Goal: Information Seeking & Learning: Learn about a topic

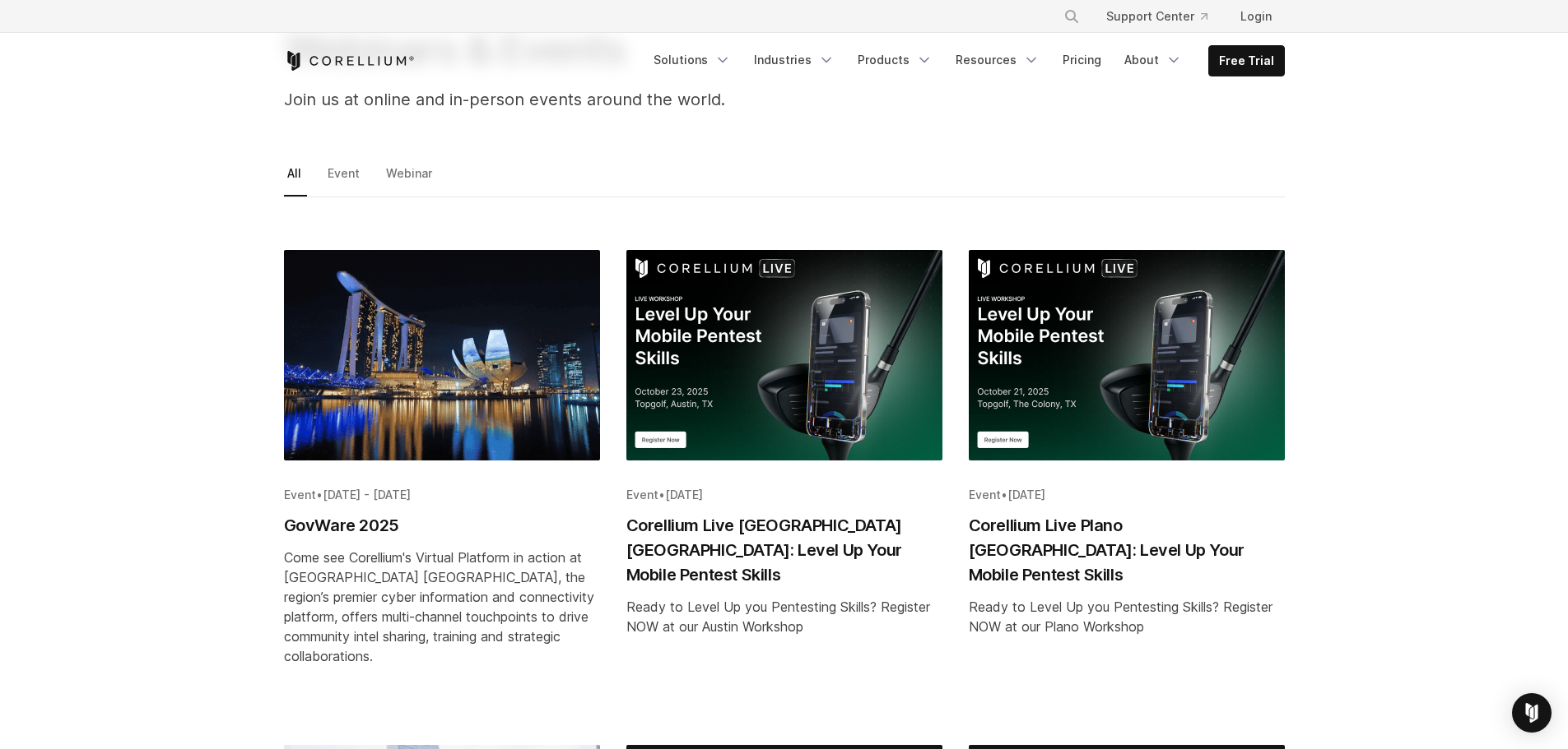
scroll to position [164, 0]
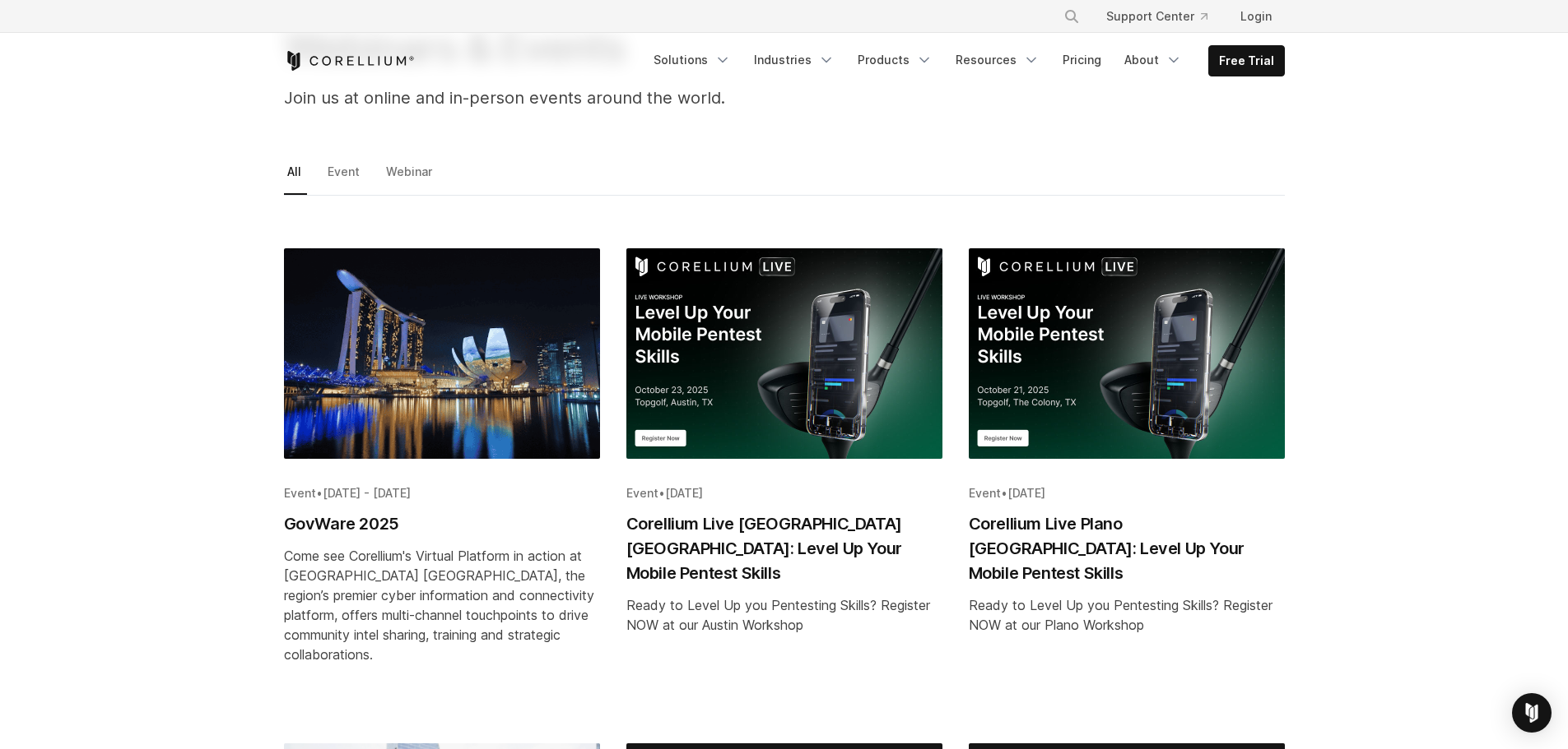
click at [409, 402] on img "Blog post summary: GovWare 2025" at bounding box center [442, 353] width 316 height 210
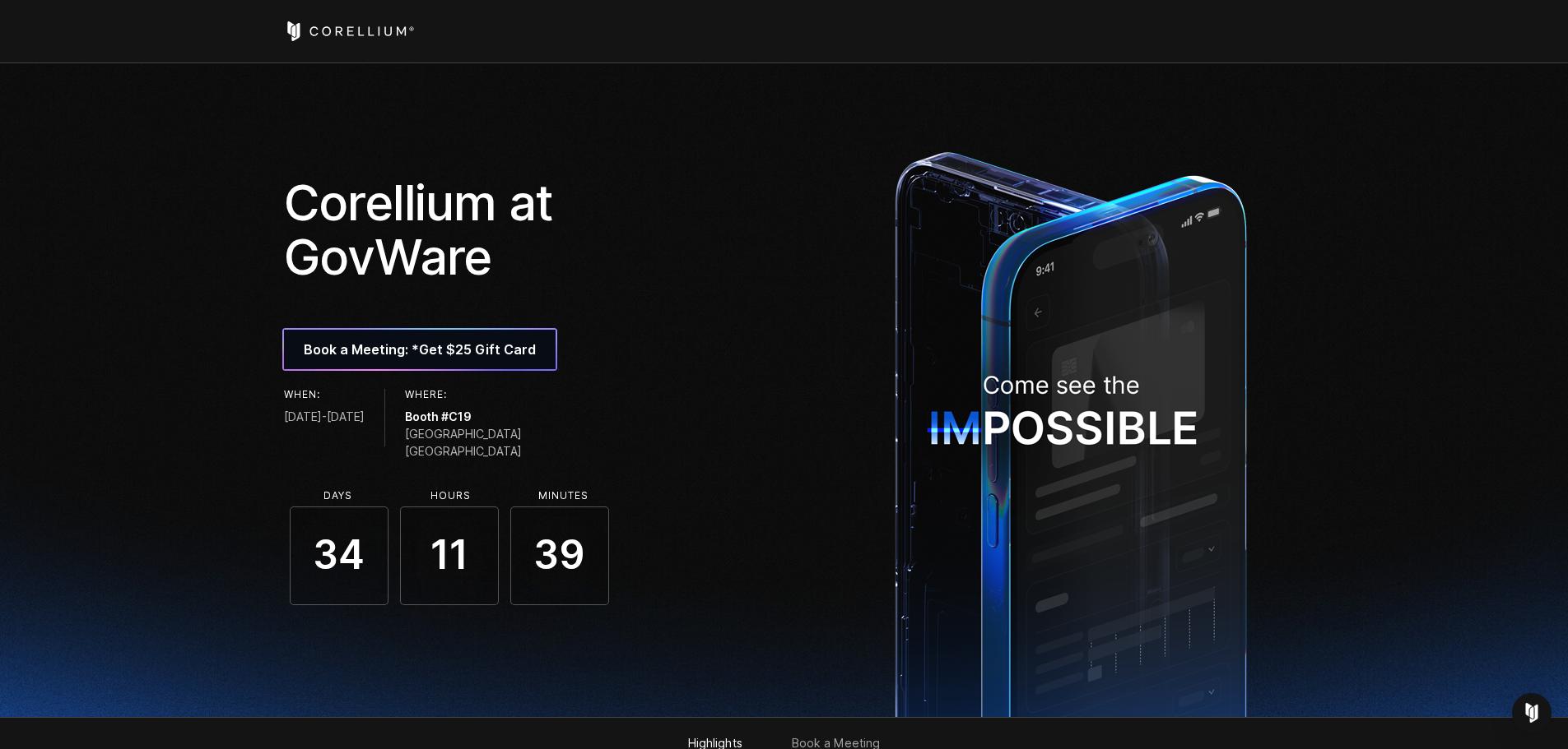
click at [346, 24] on icon "Corellium Home" at bounding box center [350, 30] width 131 height 19
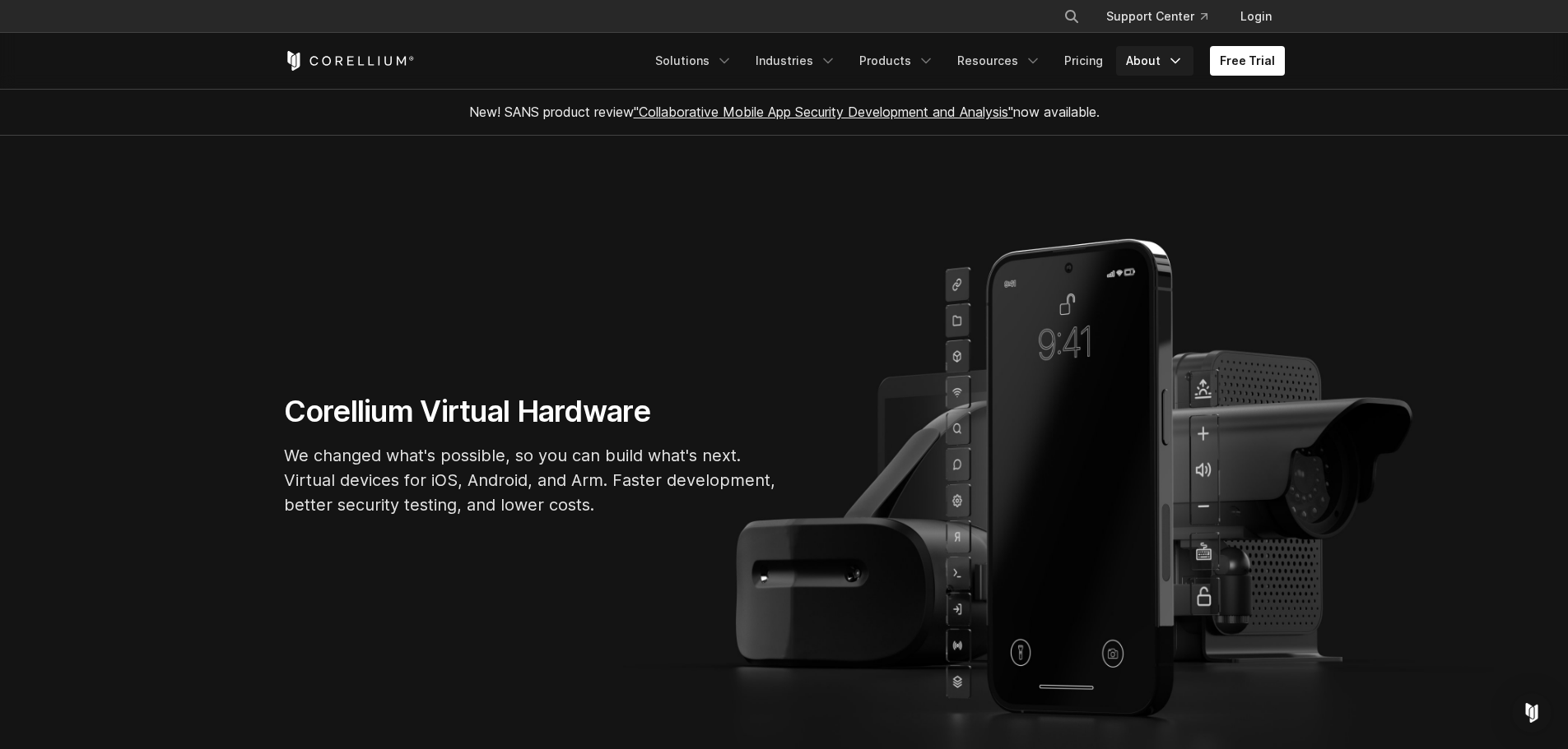
click at [1148, 60] on link "About" at bounding box center [1155, 61] width 78 height 30
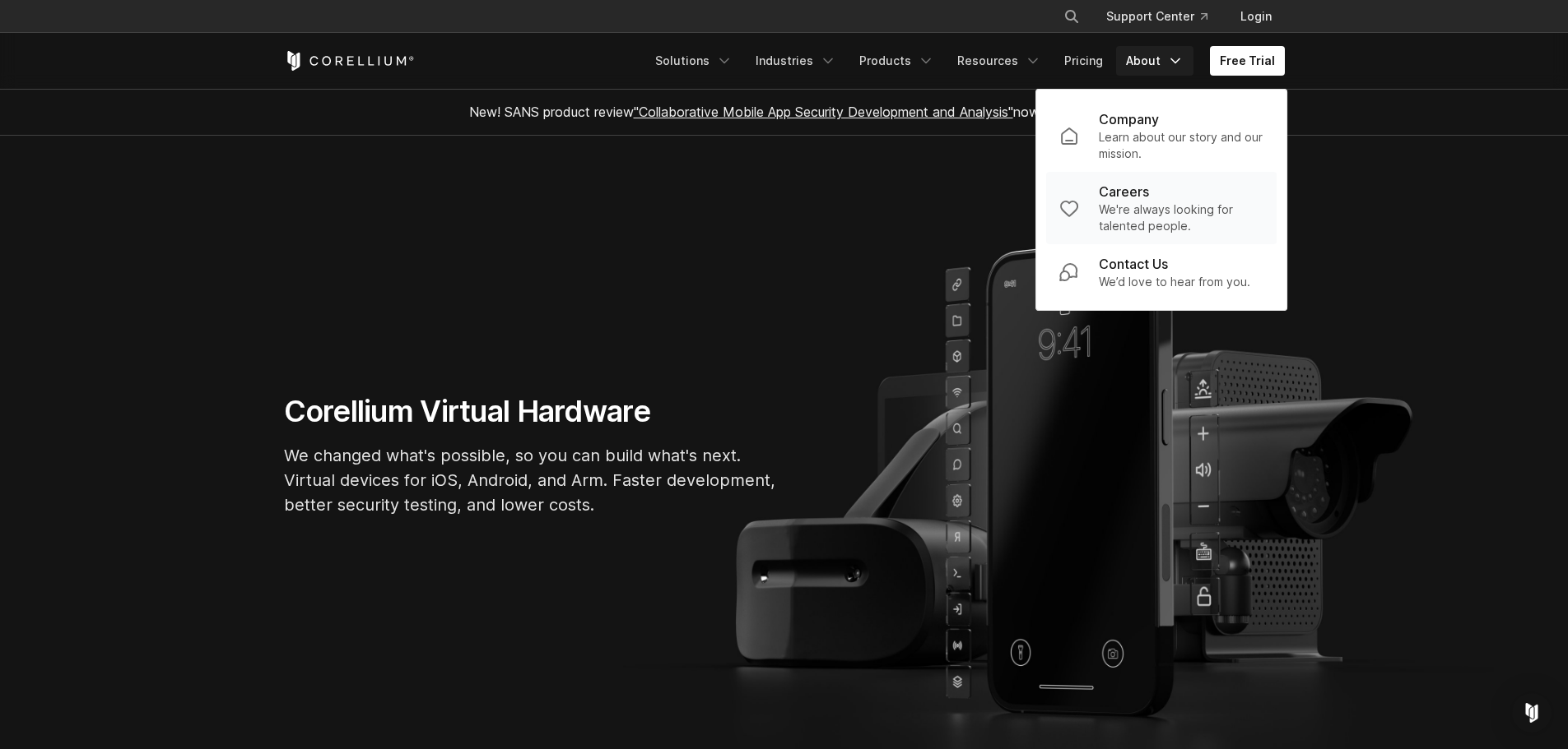
click at [1138, 189] on p "Careers" at bounding box center [1124, 191] width 50 height 19
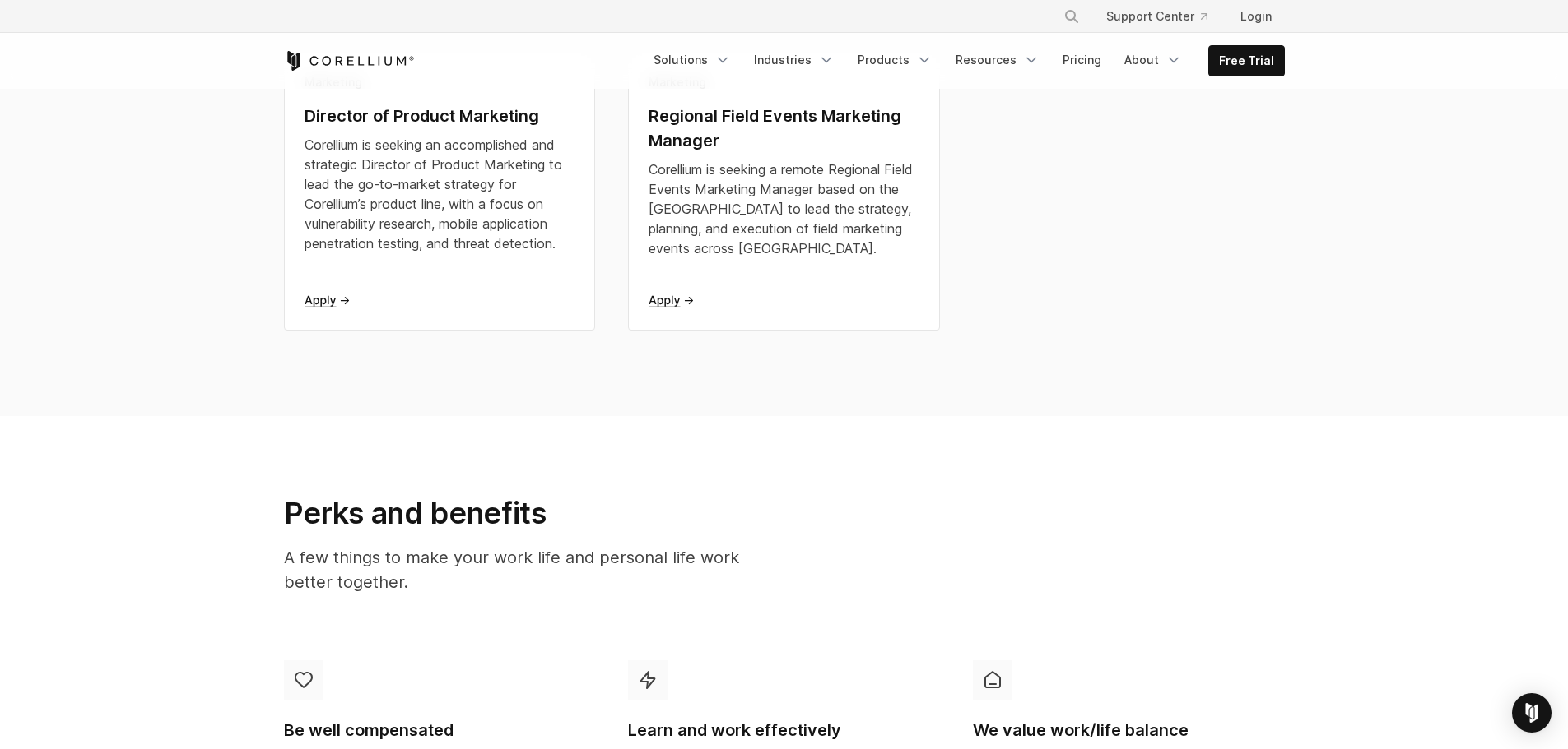
scroll to position [493, 0]
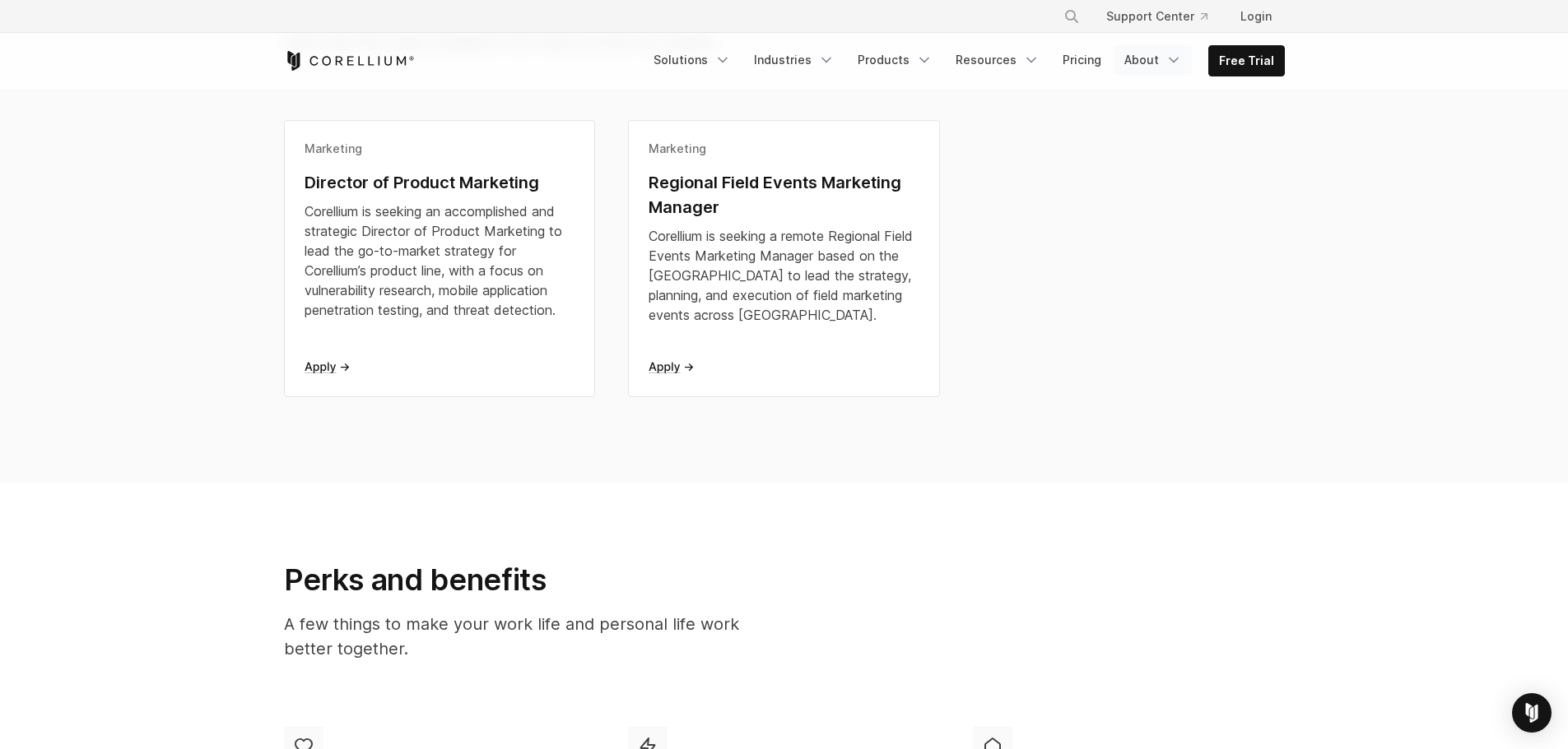
click at [1138, 55] on link "About" at bounding box center [1154, 60] width 78 height 30
click at [1131, 125] on p "Company" at bounding box center [1127, 119] width 60 height 19
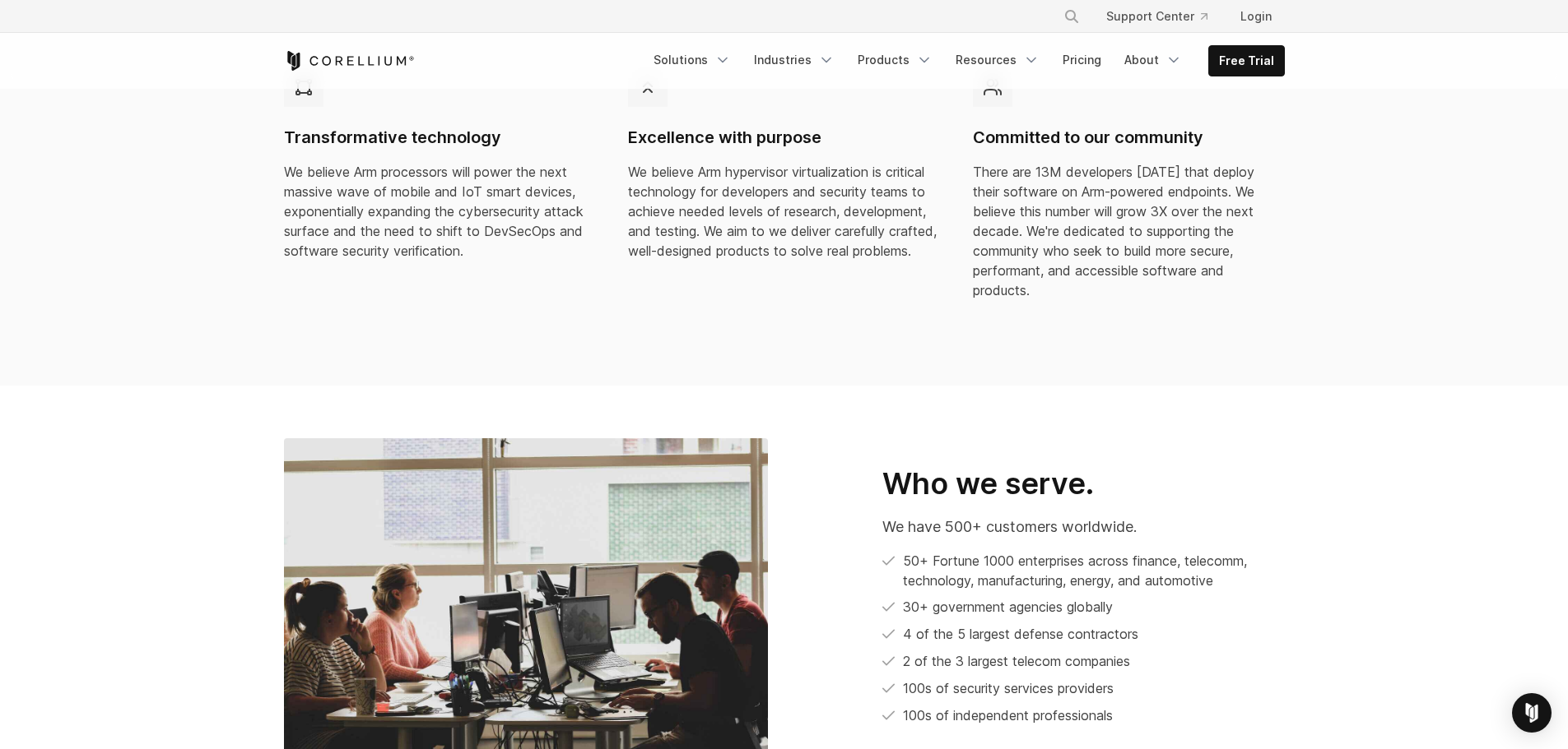
scroll to position [576, 0]
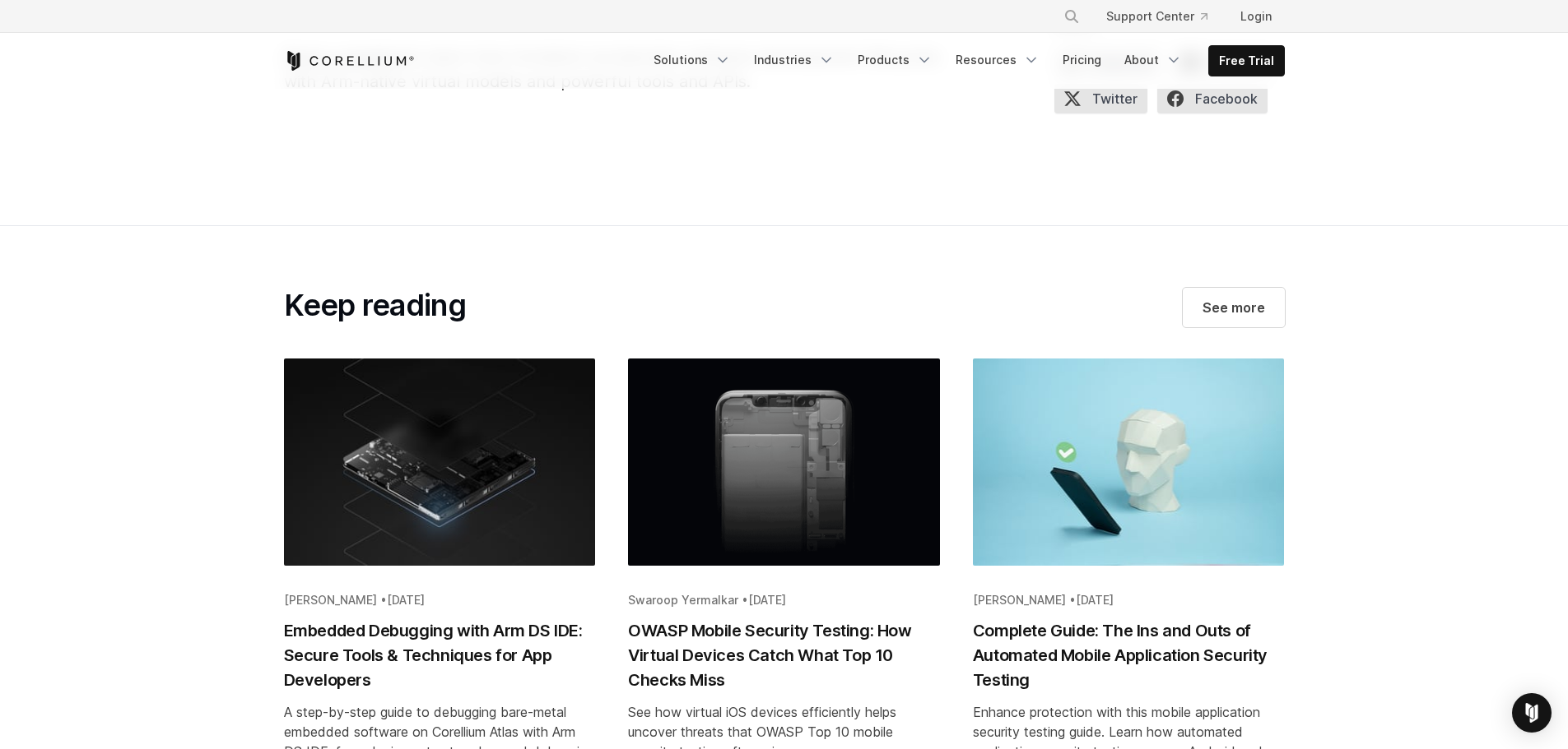
scroll to position [2385, 0]
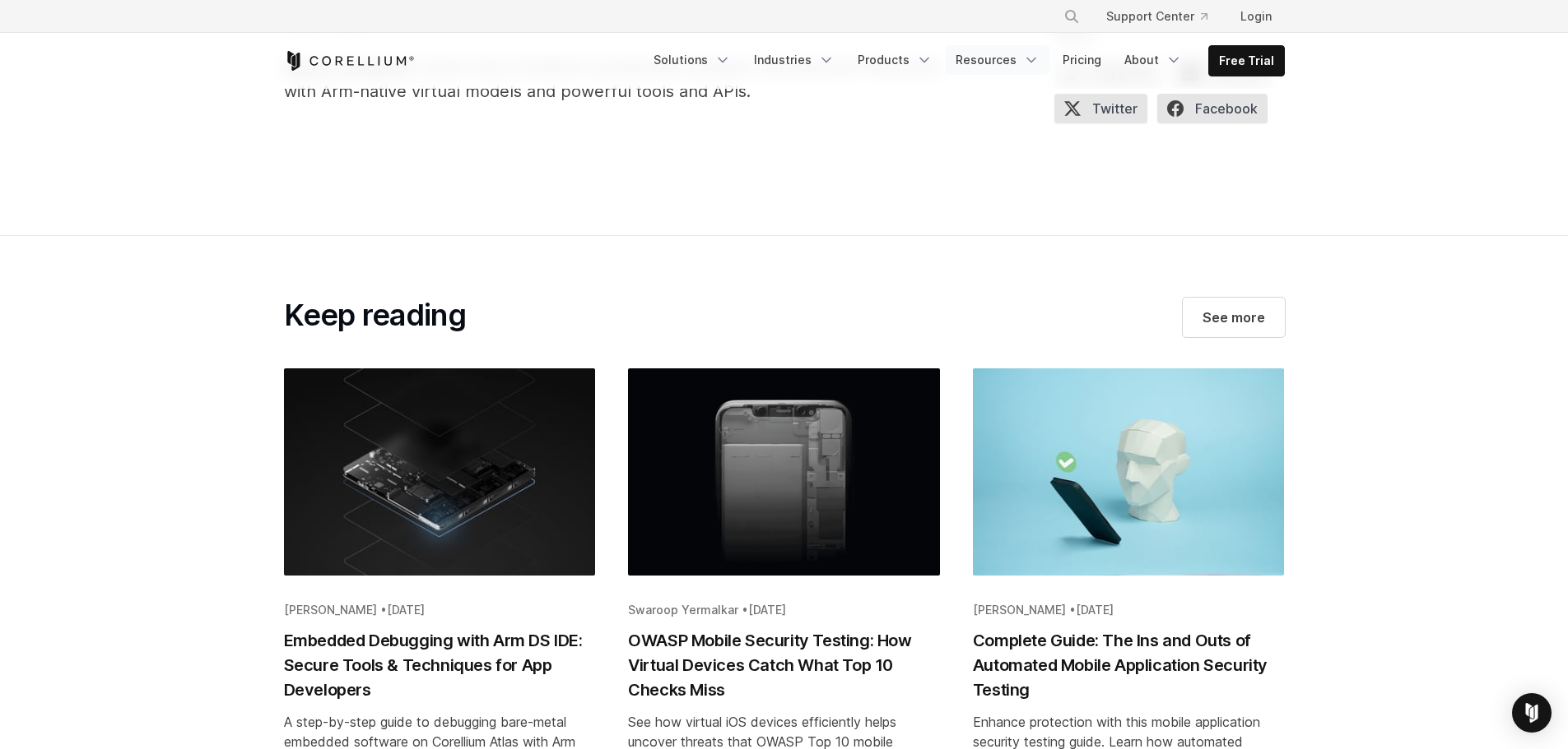
click at [986, 58] on link "Resources" at bounding box center [998, 60] width 103 height 30
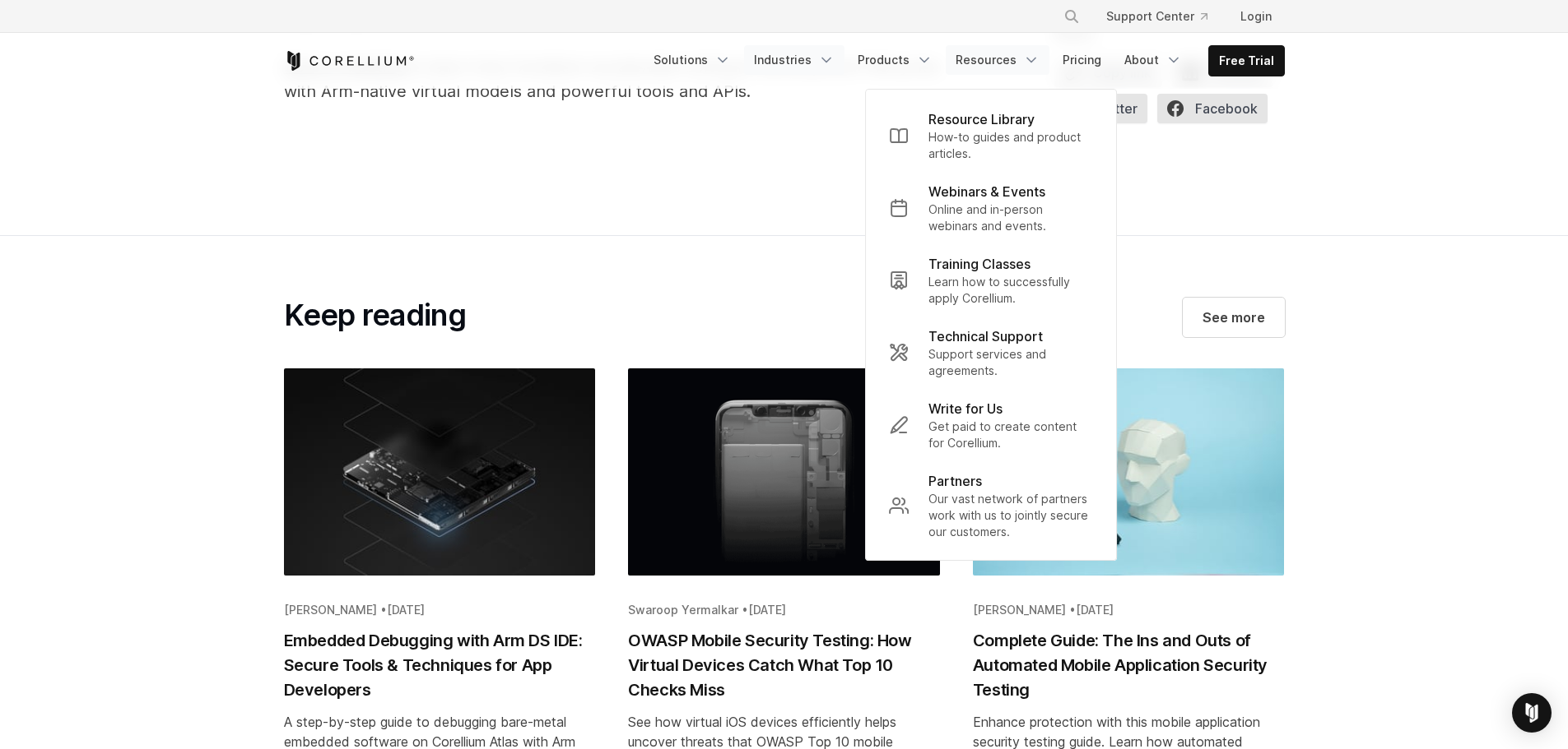
click at [796, 59] on link "Industries" at bounding box center [794, 60] width 101 height 30
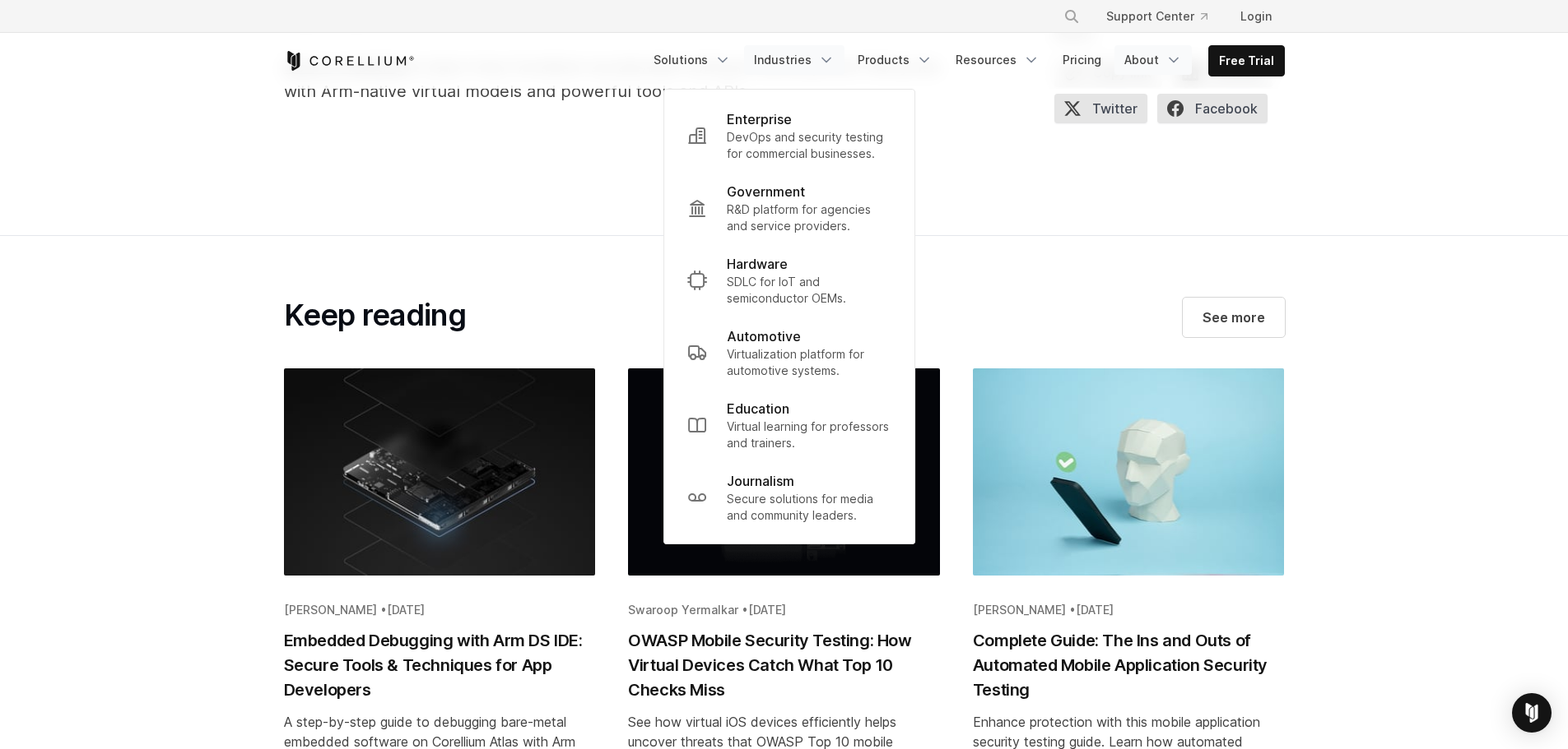
click at [1146, 54] on link "About" at bounding box center [1154, 60] width 78 height 30
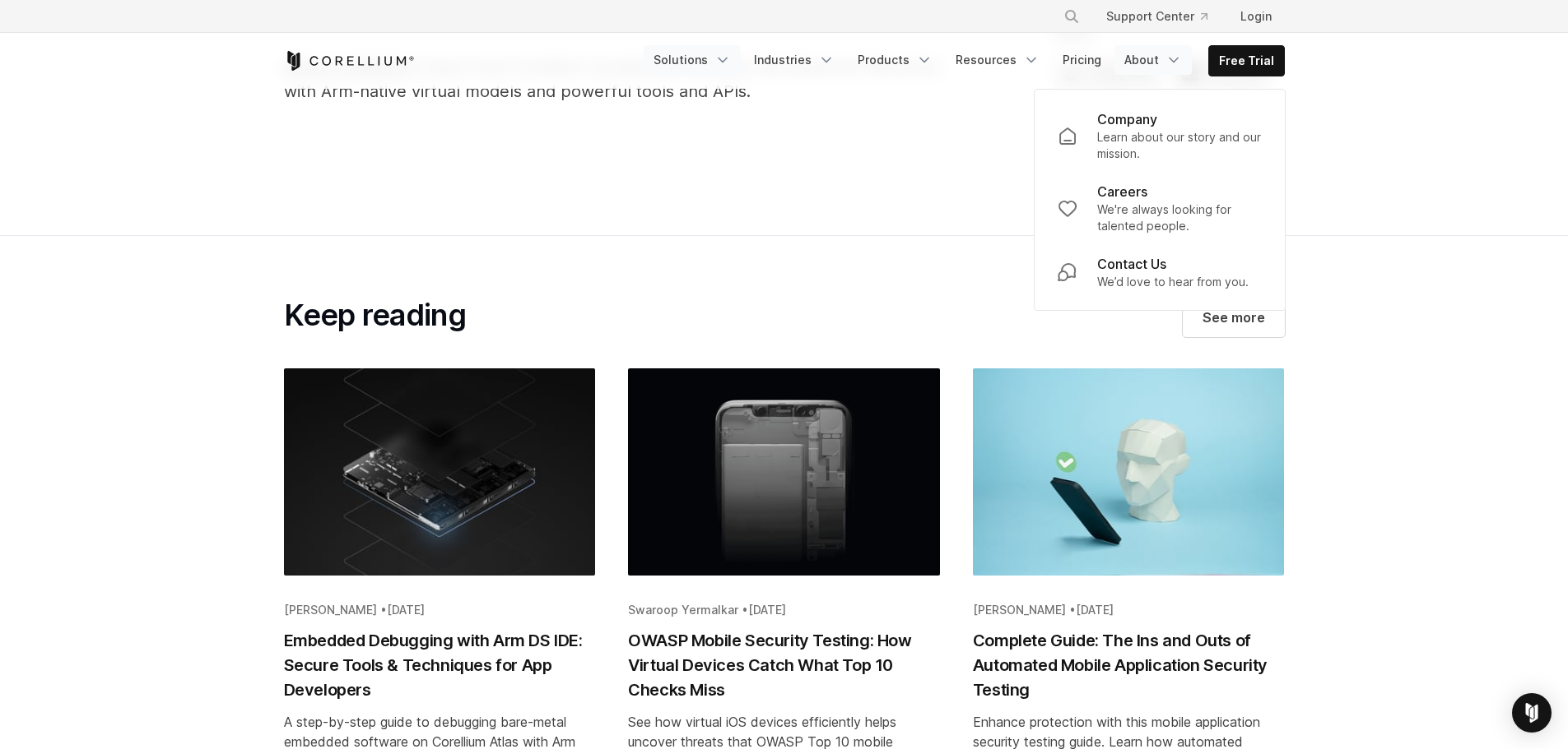
click at [689, 55] on link "Solutions" at bounding box center [691, 60] width 97 height 30
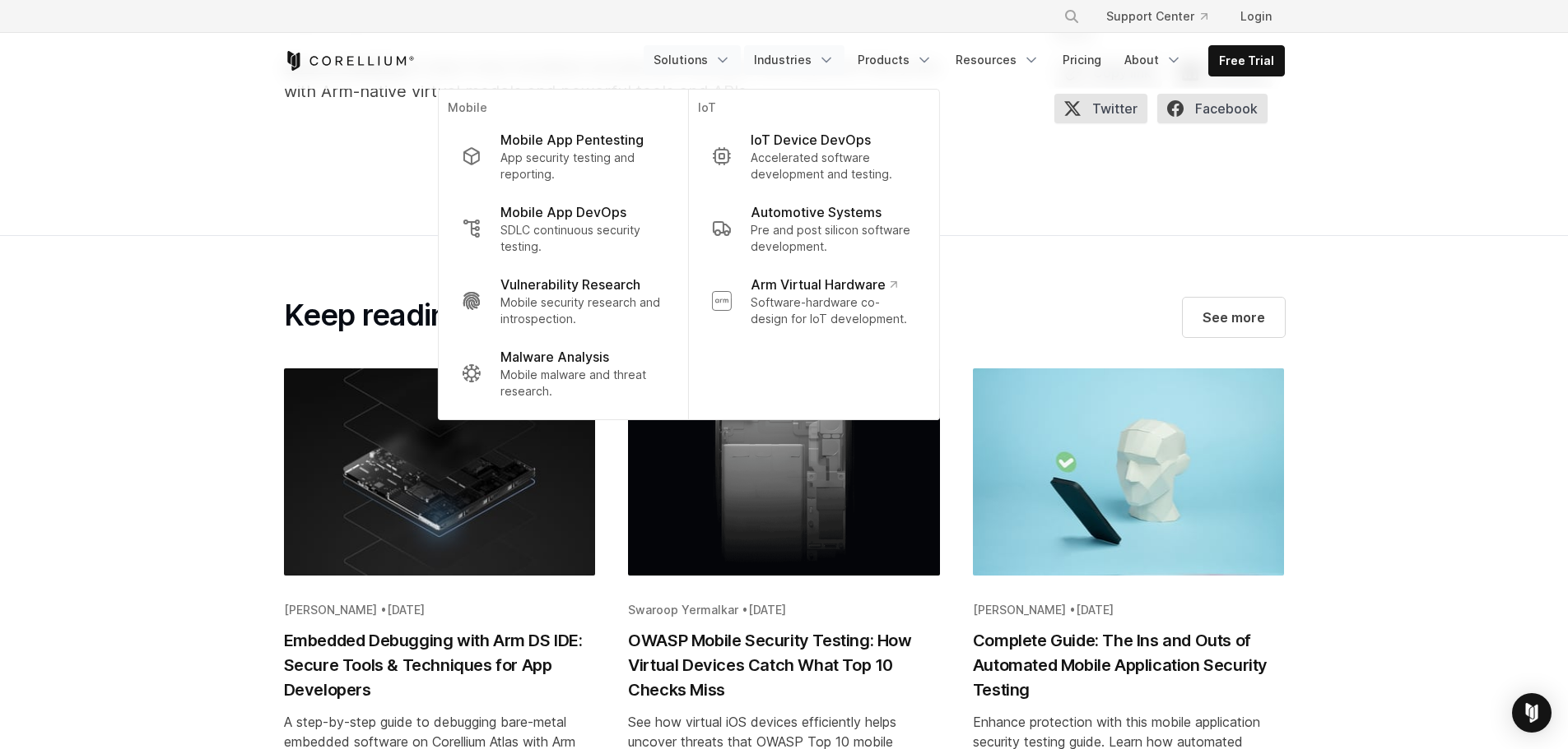
click at [785, 59] on link "Industries" at bounding box center [794, 60] width 101 height 30
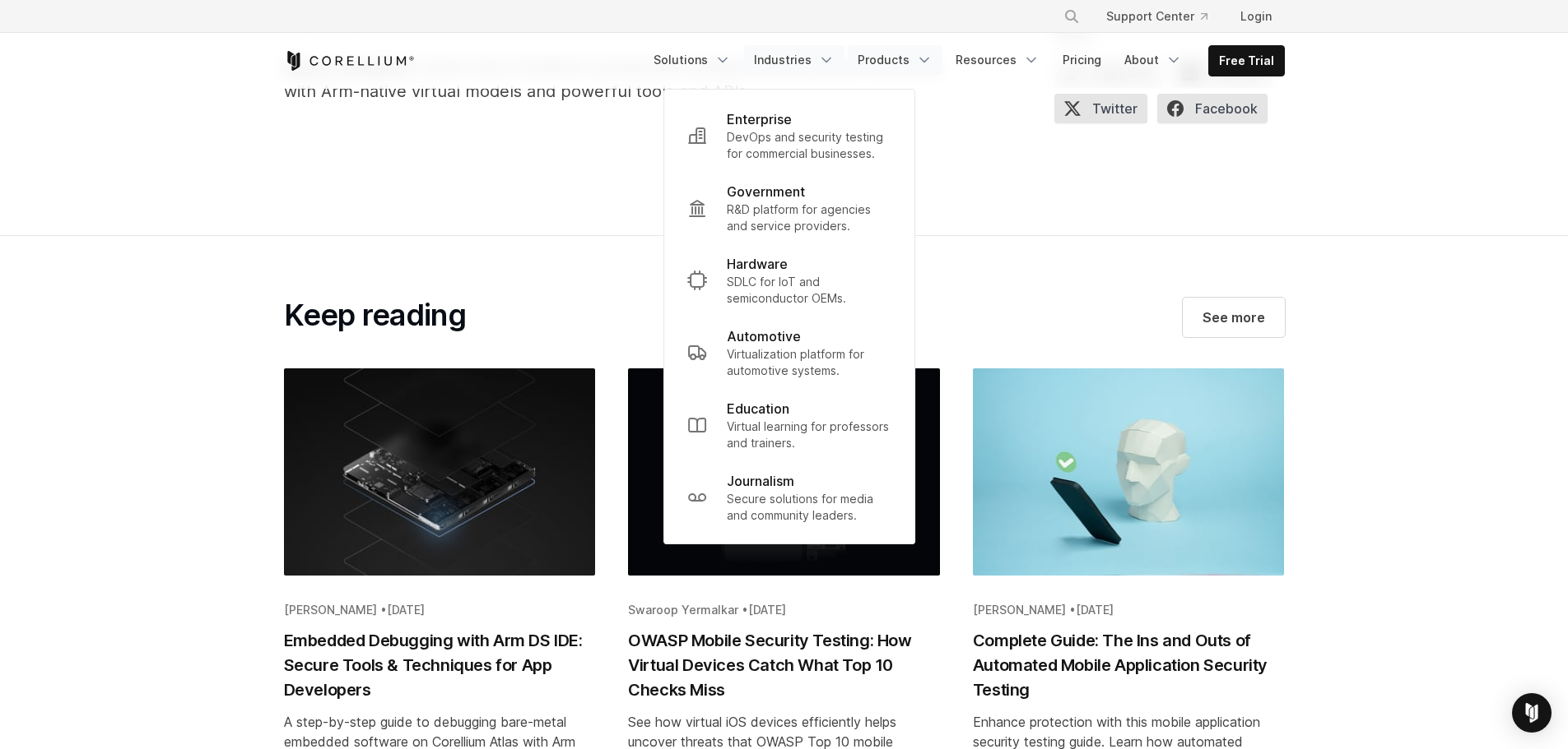
click at [892, 58] on link "Products" at bounding box center [895, 60] width 95 height 30
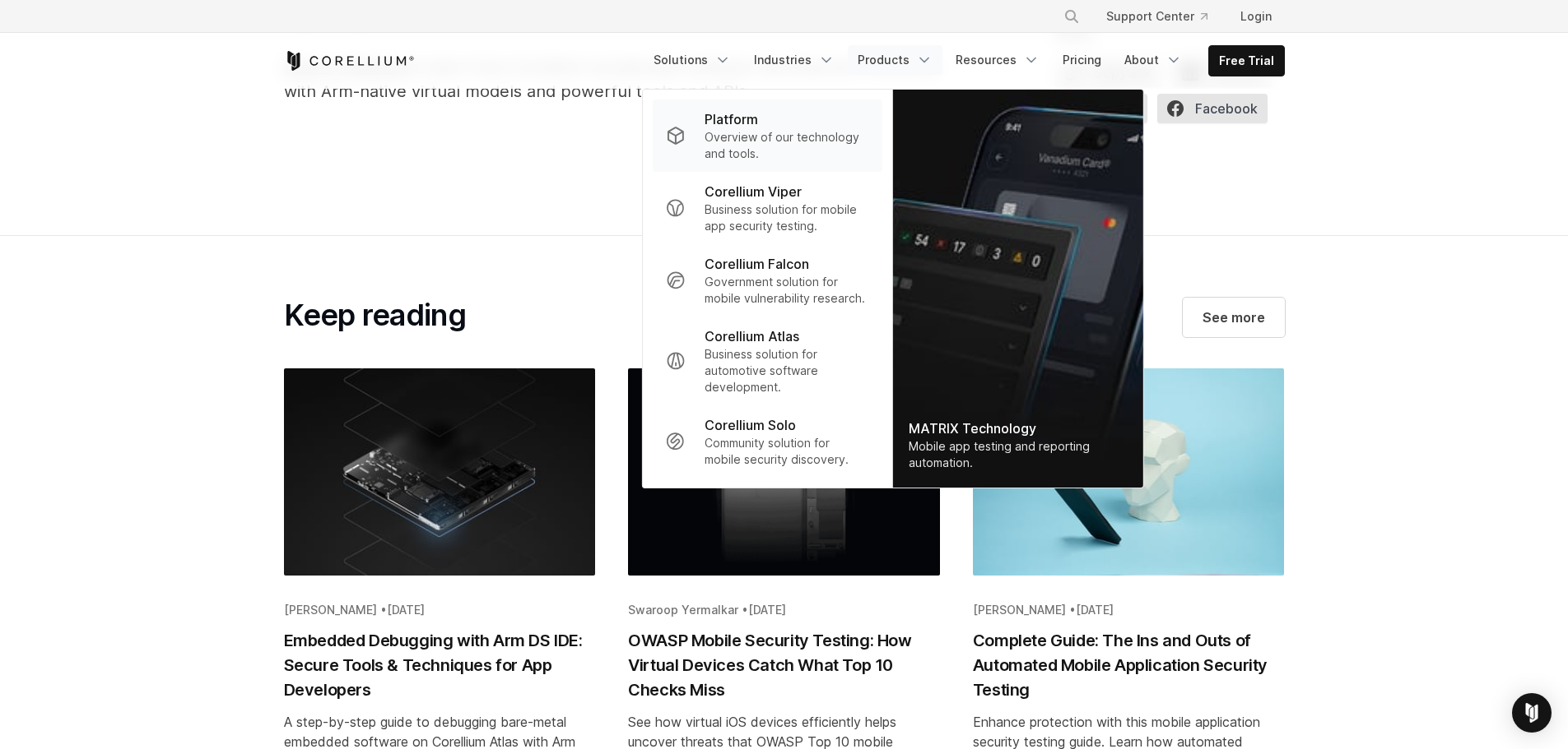
click at [740, 116] on p "Platform" at bounding box center [731, 119] width 54 height 19
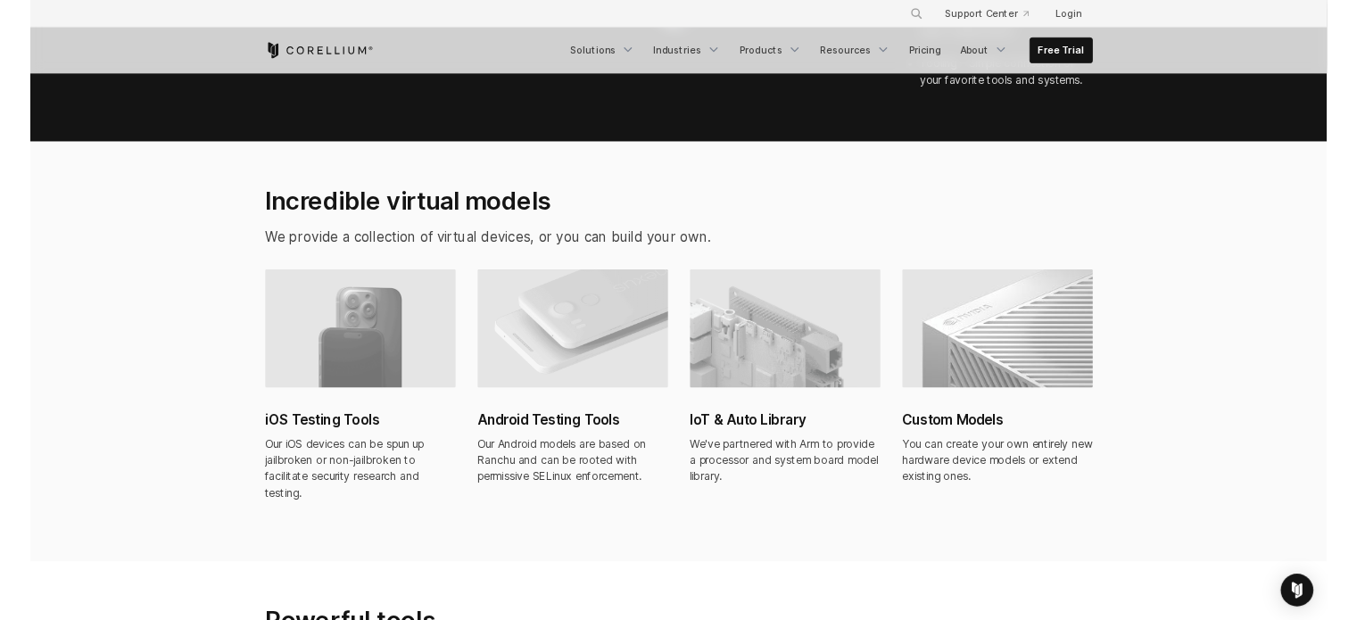
scroll to position [1159, 0]
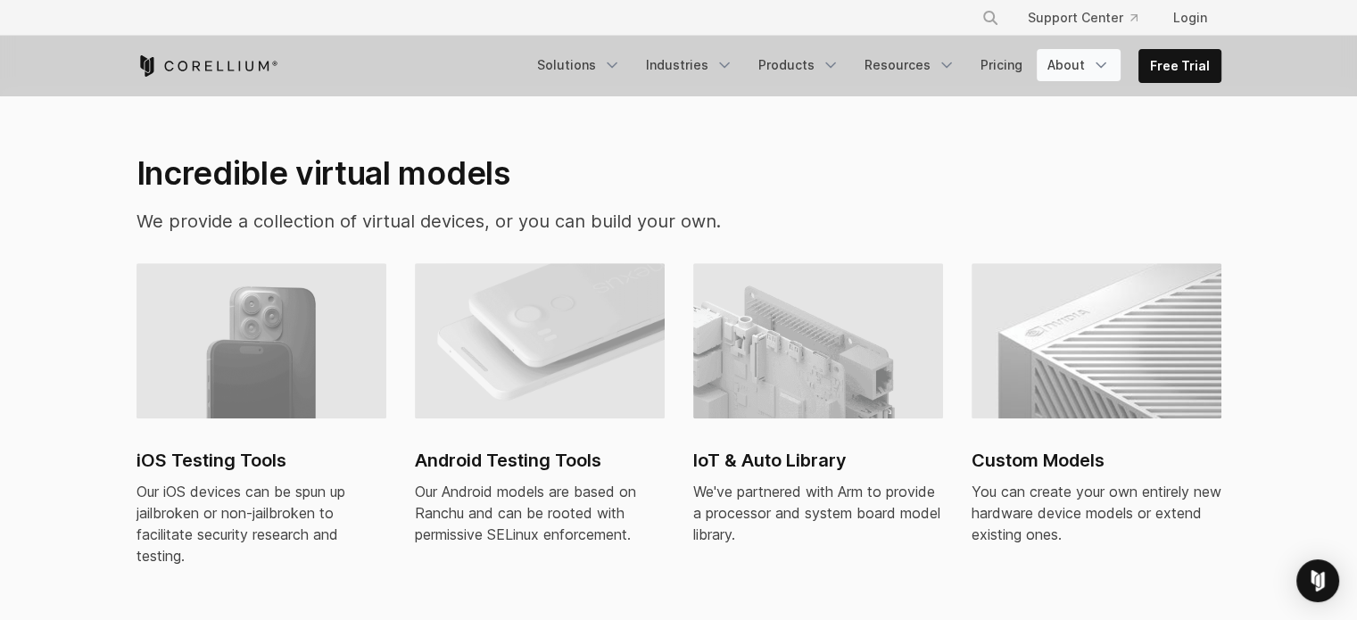
click at [1069, 67] on link "About" at bounding box center [1078, 65] width 84 height 32
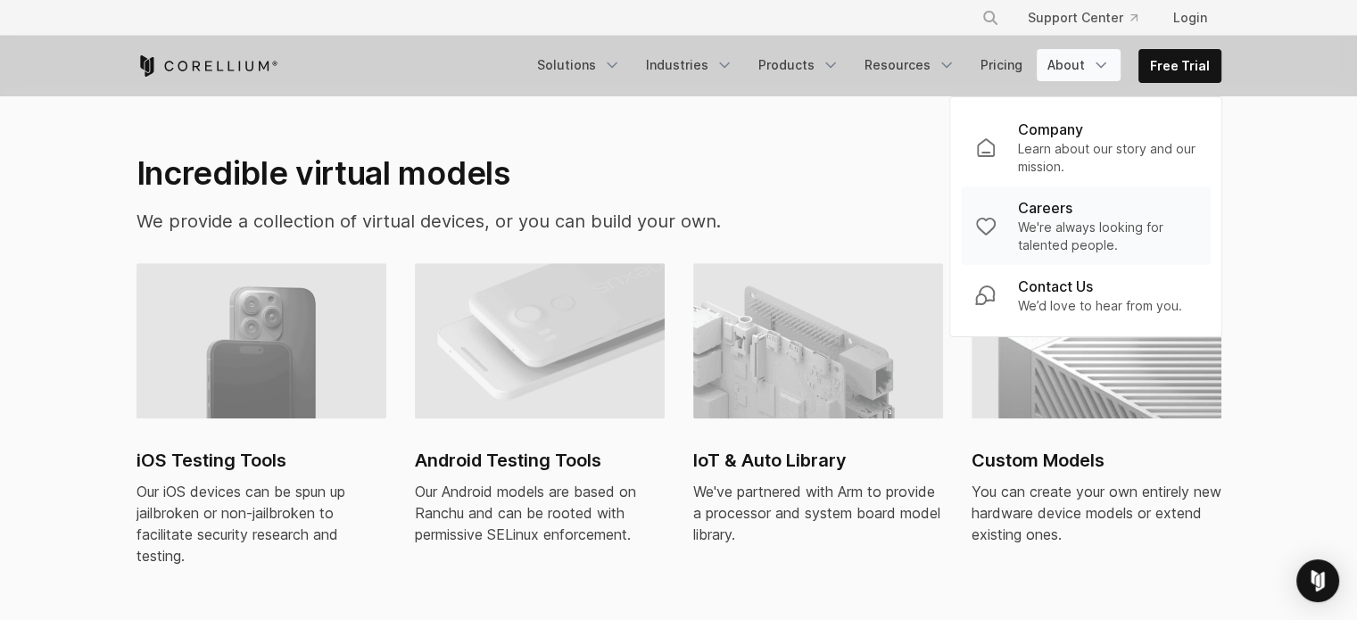
click at [1043, 210] on p "Careers" at bounding box center [1045, 207] width 54 height 21
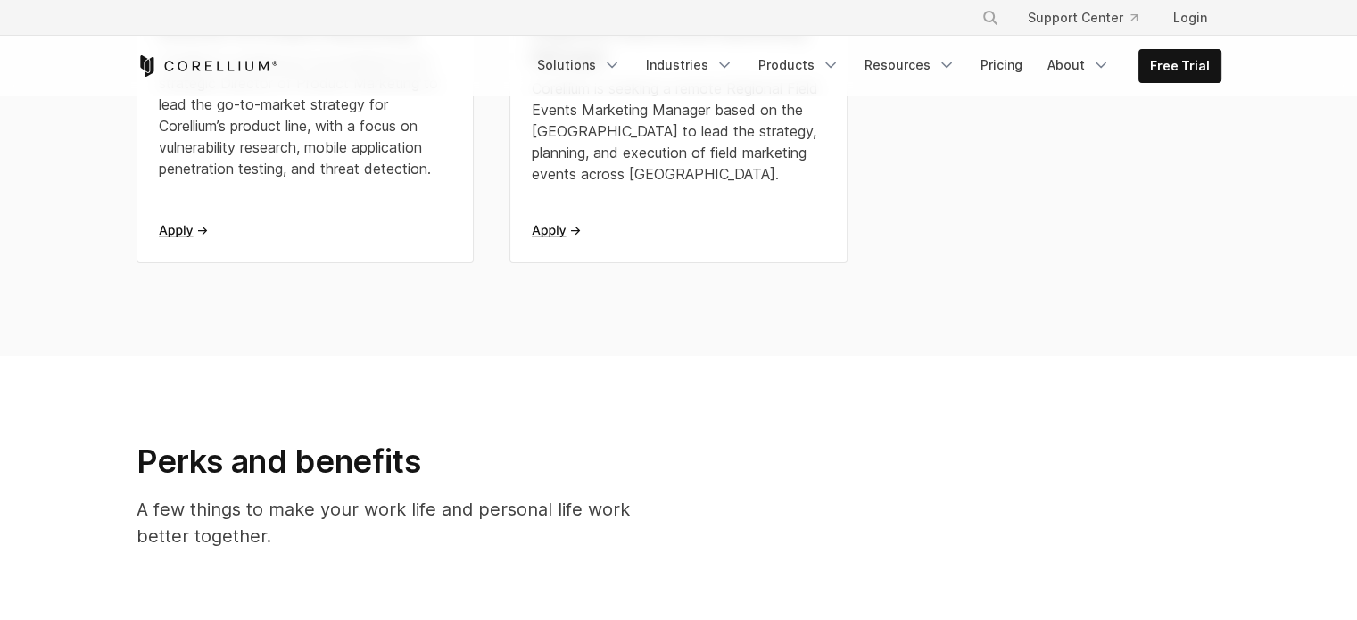
scroll to position [713, 0]
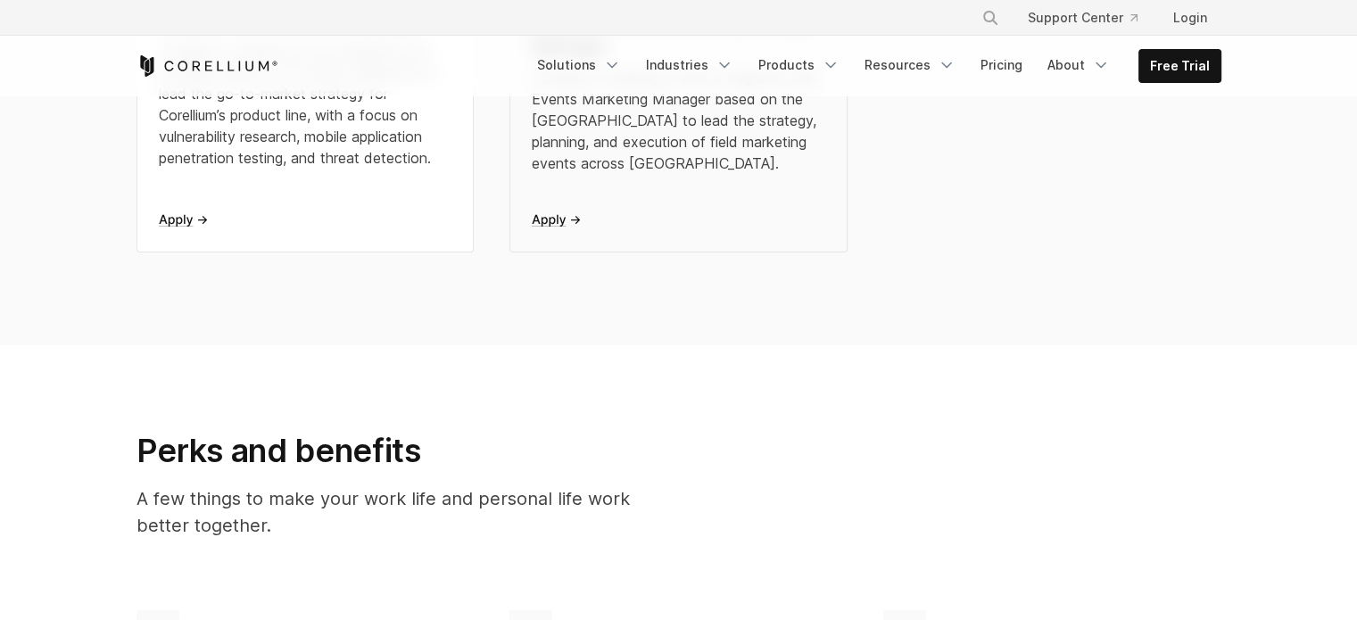
click at [545, 220] on icon at bounding box center [556, 220] width 49 height 12
